Goal: Task Accomplishment & Management: Manage account settings

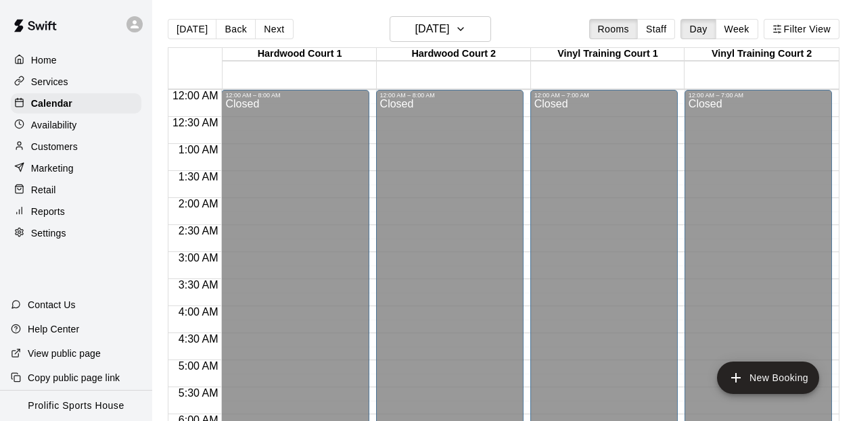
scroll to position [911, 0]
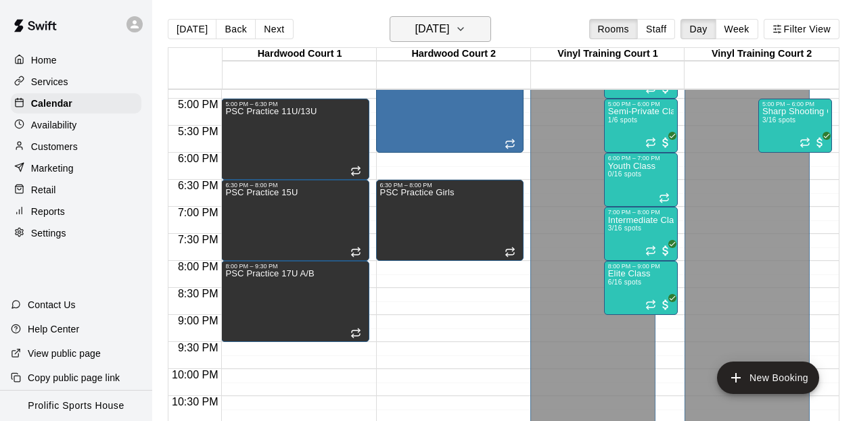
click at [449, 25] on h6 "[DATE]" at bounding box center [432, 29] width 34 height 19
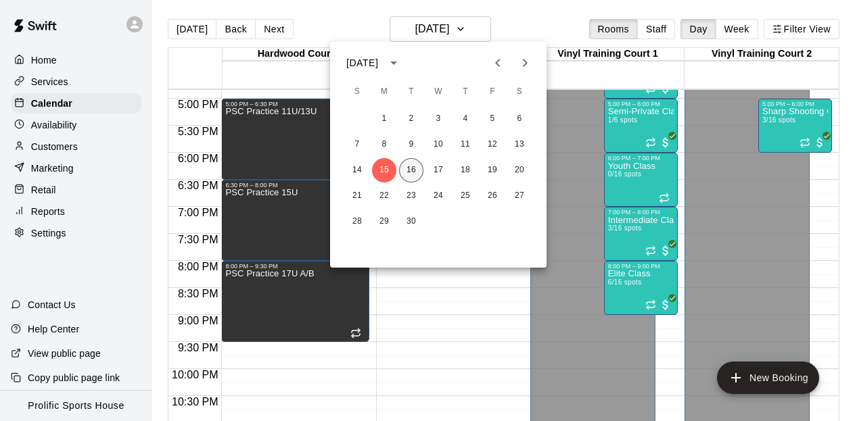
click at [408, 174] on button "16" at bounding box center [411, 170] width 24 height 24
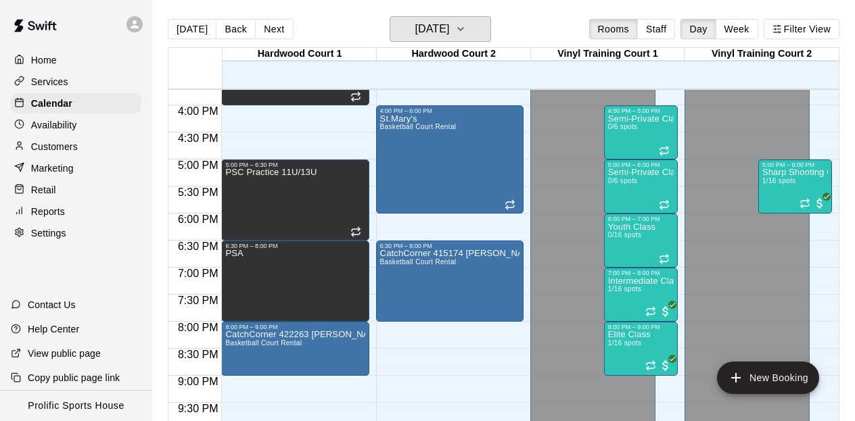
scroll to position [828, 0]
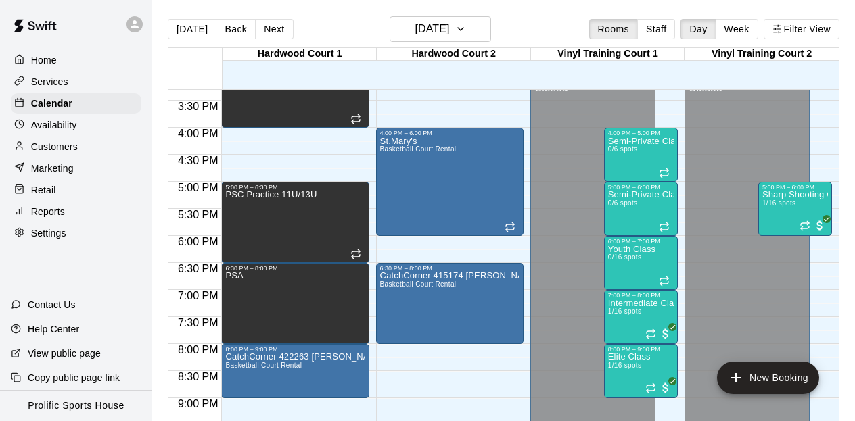
click at [141, 22] on div at bounding box center [134, 24] width 16 height 16
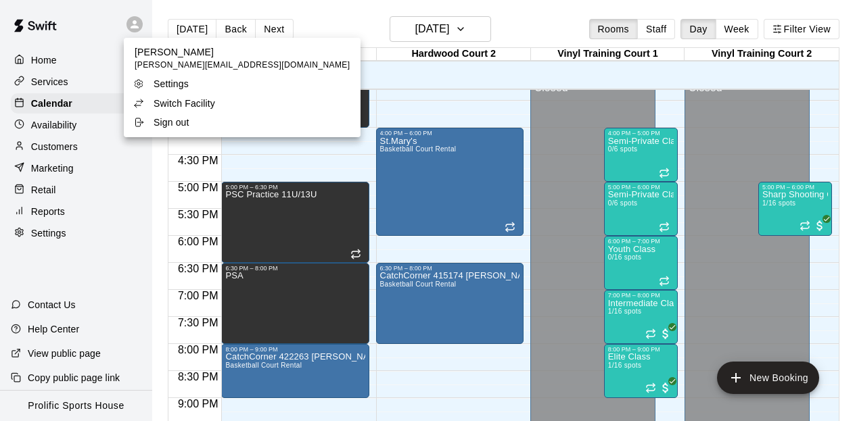
click at [181, 105] on p "Switch Facility" at bounding box center [185, 104] width 62 height 14
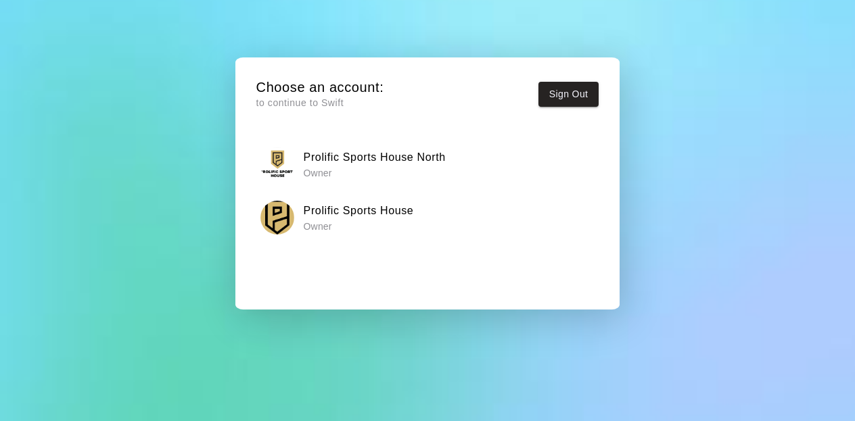
click at [360, 201] on div "Prolific Sports House Owner" at bounding box center [426, 218] width 333 height 34
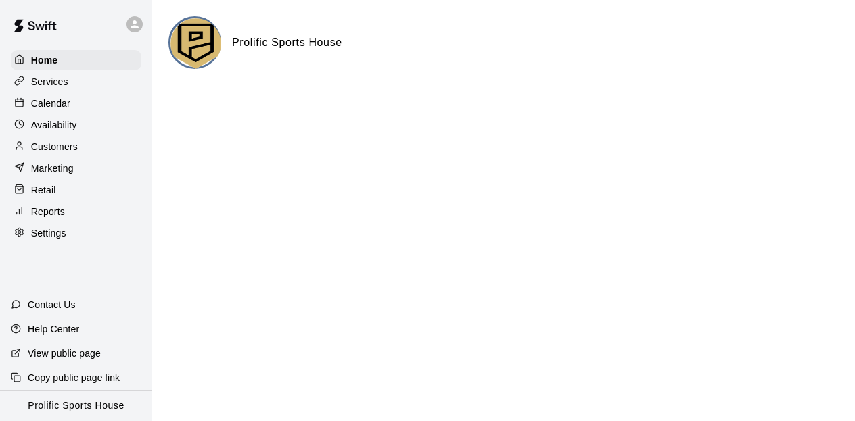
click at [67, 104] on p "Calendar" at bounding box center [50, 104] width 39 height 14
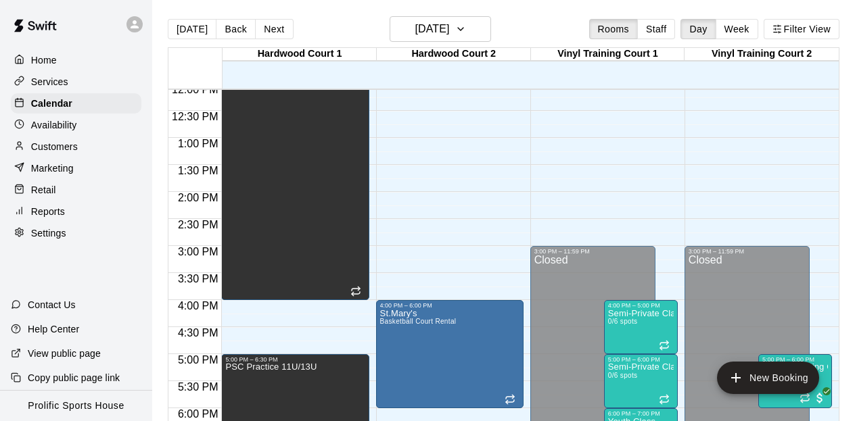
scroll to position [663, 0]
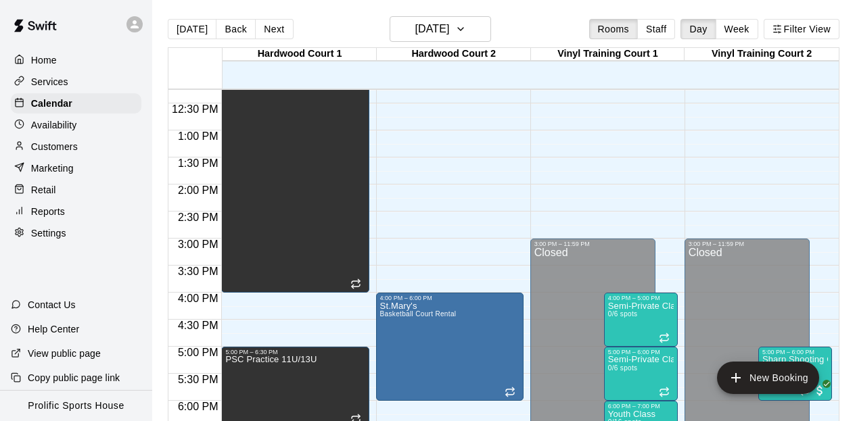
click at [138, 23] on icon at bounding box center [135, 24] width 12 height 12
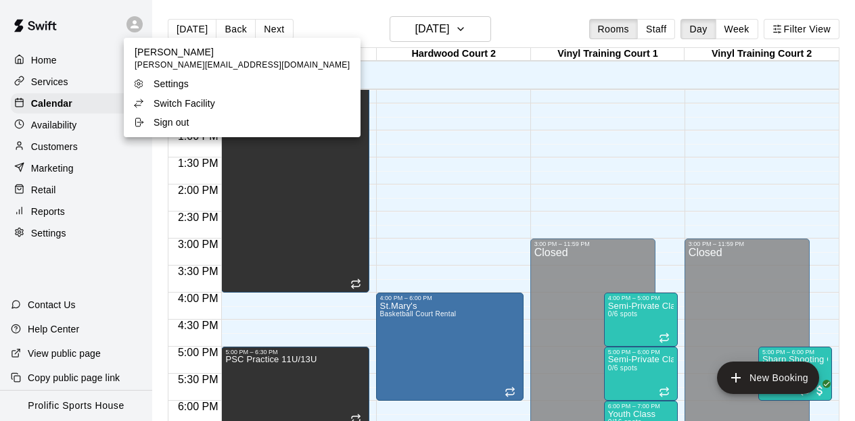
click at [185, 97] on p "Switch Facility" at bounding box center [185, 104] width 62 height 14
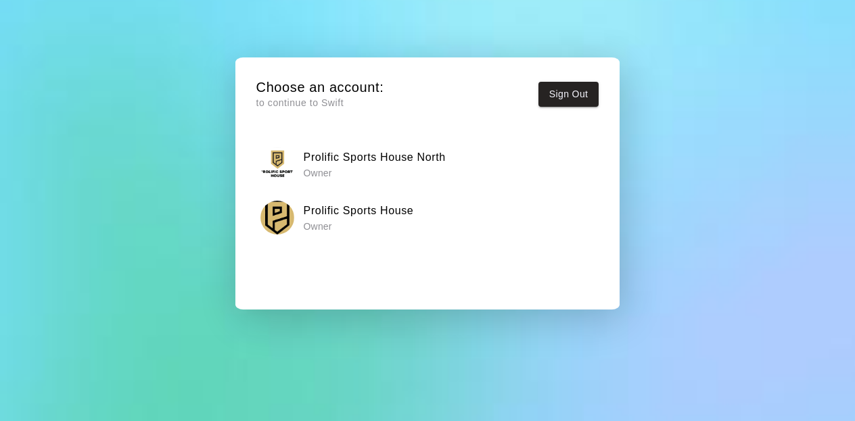
click at [392, 157] on h6 "Prolific Sports House North" at bounding box center [375, 158] width 142 height 18
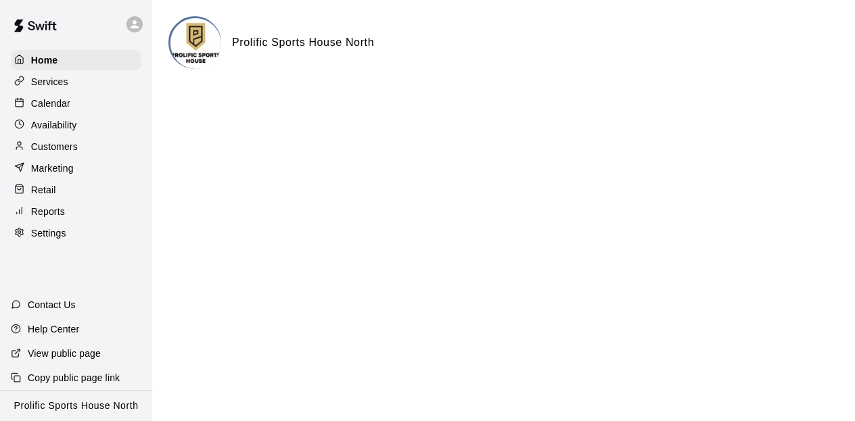
click at [64, 99] on p "Calendar" at bounding box center [50, 104] width 39 height 14
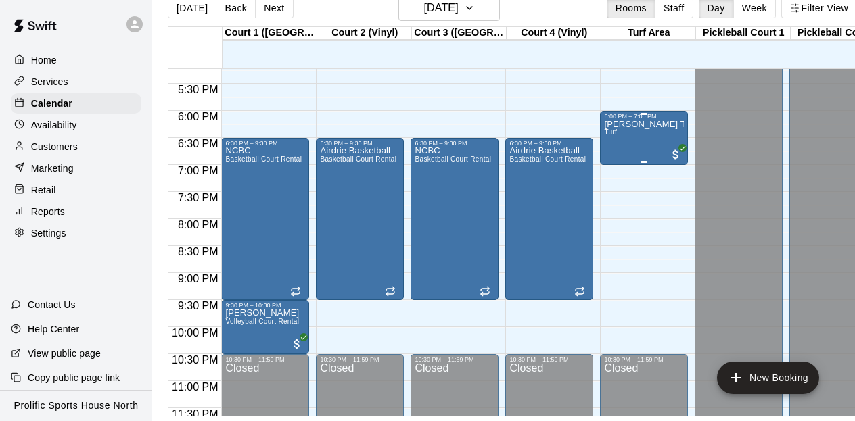
scroll to position [927, 0]
